Goal: Ask a question

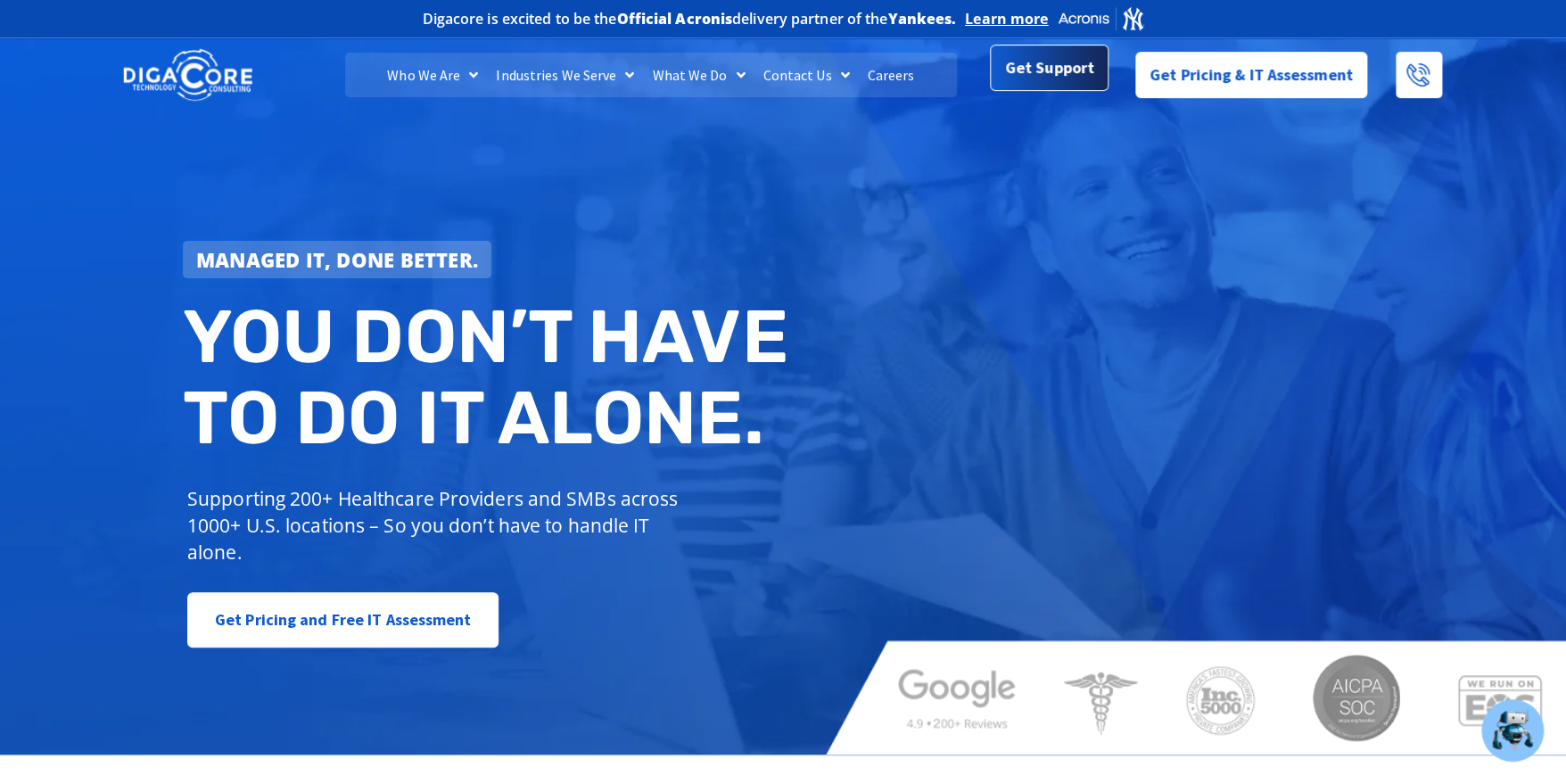
click at [1021, 79] on span "Get Support" at bounding box center [1050, 67] width 89 height 35
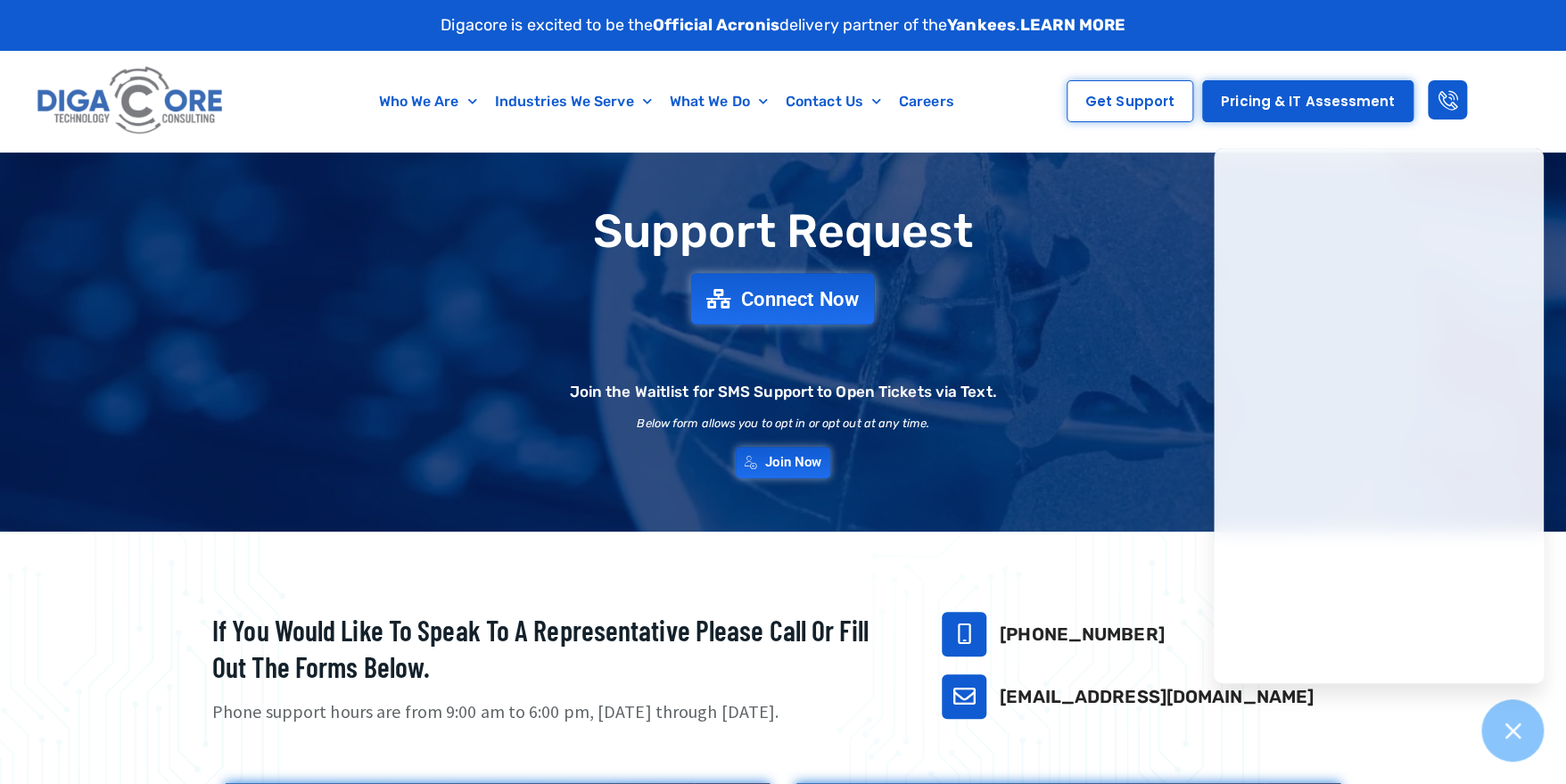
click at [817, 301] on span "Connect Now" at bounding box center [800, 299] width 117 height 20
